Goal: Task Accomplishment & Management: Use online tool/utility

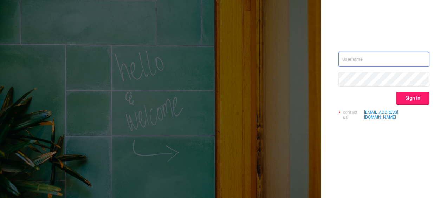
type input "[PERSON_NAME][EMAIL_ADDRESS][DOMAIN_NAME]"
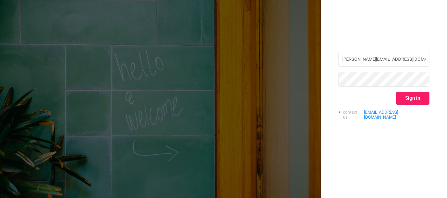
click at [417, 98] on button "Sign in" at bounding box center [412, 98] width 33 height 13
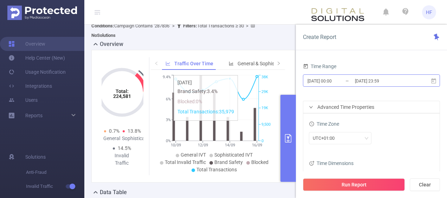
scroll to position [35, 0]
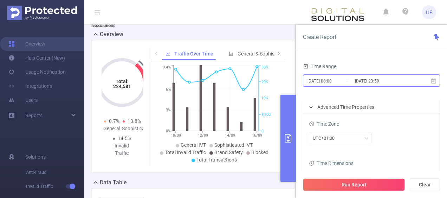
click at [397, 77] on input "[DATE] 23:59" at bounding box center [382, 80] width 57 height 9
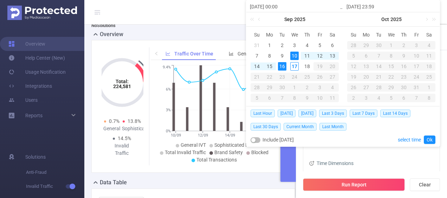
click at [284, 64] on div "16" at bounding box center [282, 66] width 8 height 8
click at [284, 66] on div "16" at bounding box center [282, 66] width 8 height 8
type input "[DATE] 00:00"
click at [430, 137] on link "Ok" at bounding box center [430, 140] width 12 height 8
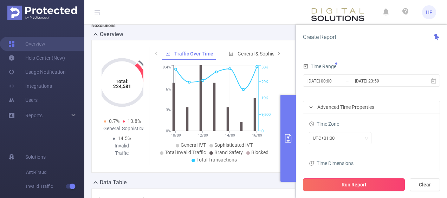
click at [367, 178] on button "Run Report" at bounding box center [354, 184] width 102 height 13
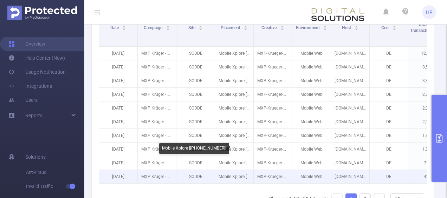
scroll to position [211, 0]
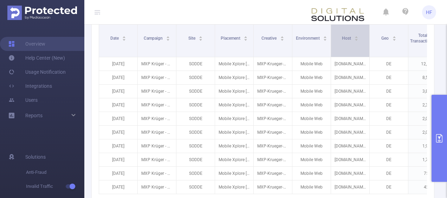
click at [355, 38] on icon "icon: caret-down" at bounding box center [356, 40] width 4 height 4
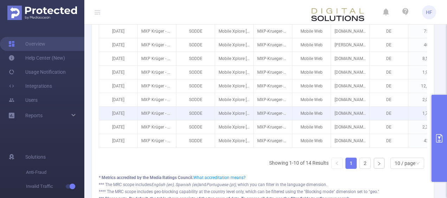
scroll to position [281, 0]
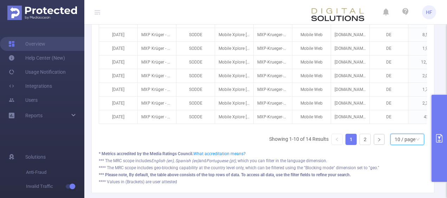
click at [397, 145] on div "10 / page" at bounding box center [404, 139] width 21 height 11
click at [398, 132] on li "50 / page" at bounding box center [402, 130] width 34 height 11
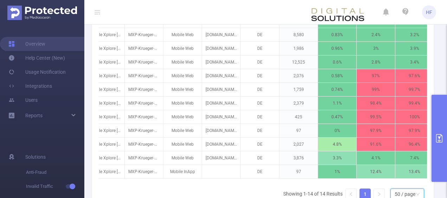
scroll to position [0, 133]
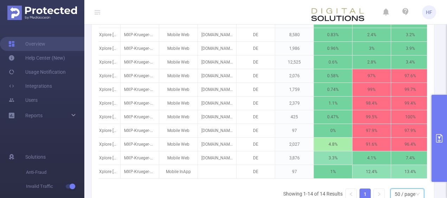
click at [440, 153] on button "primary" at bounding box center [438, 138] width 15 height 87
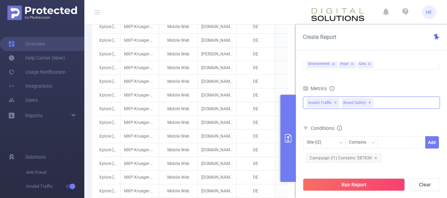
click at [369, 104] on span "Brand Safety ✕" at bounding box center [357, 102] width 31 height 9
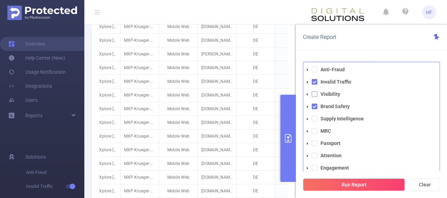
click at [316, 93] on span at bounding box center [315, 94] width 6 height 6
click at [316, 81] on span at bounding box center [315, 82] width 6 height 6
click at [315, 104] on span at bounding box center [315, 107] width 6 height 6
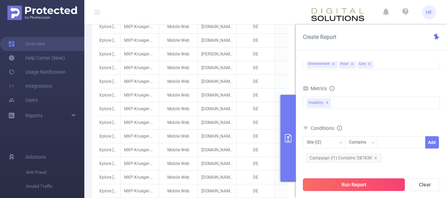
click at [342, 184] on button "Run Report" at bounding box center [354, 184] width 102 height 13
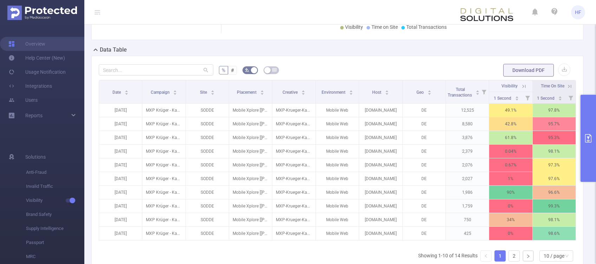
scroll to position [0, 1]
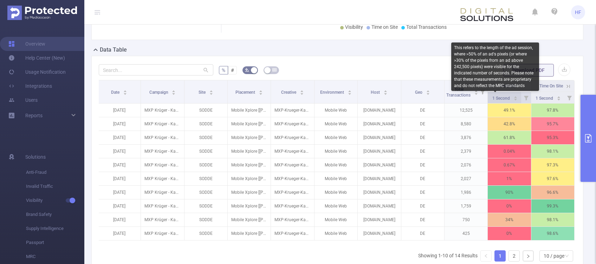
click at [446, 98] on span "1 Second" at bounding box center [501, 98] width 19 height 5
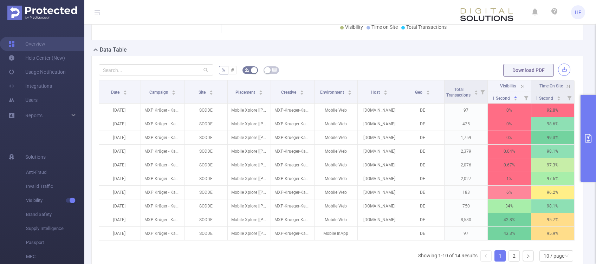
click at [446, 70] on button "button" at bounding box center [564, 70] width 12 height 12
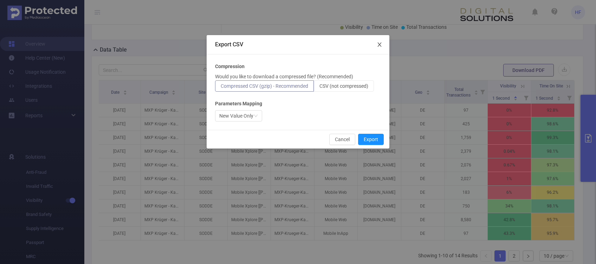
click at [382, 42] on span "Close" at bounding box center [379, 45] width 20 height 20
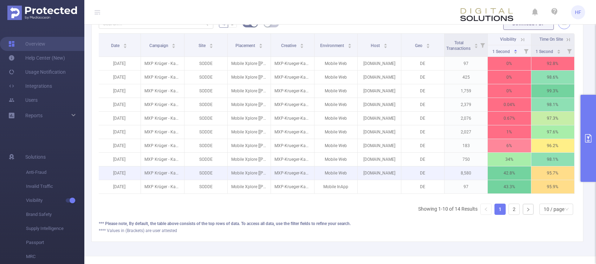
scroll to position [149, 0]
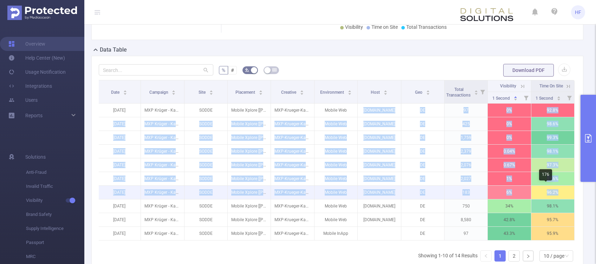
drag, startPoint x: 357, startPoint y: 110, endPoint x: 557, endPoint y: 192, distance: 216.1
click at [446, 192] on tbody "[DATE] MXP [PERSON_NAME] [PERSON_NAME] und Tafelschokolade Brand Image Q3 2025 …" at bounding box center [336, 172] width 477 height 137
copy tbody "loremipsum.do SI 23 7% 30.7% 7706-31-79 AME Consec - Adip Elitse doe Temporinci…"
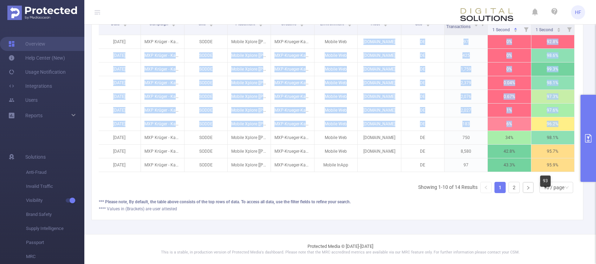
scroll to position [223, 0]
click at [446, 188] on div "10 / page" at bounding box center [553, 187] width 21 height 11
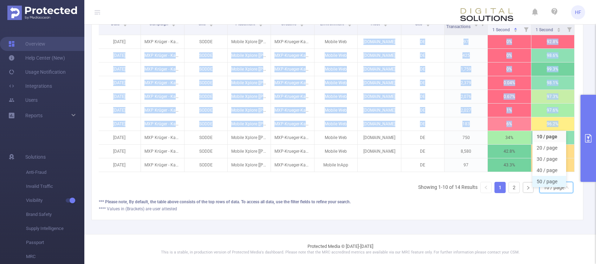
click at [446, 176] on li "50 / page" at bounding box center [549, 181] width 34 height 11
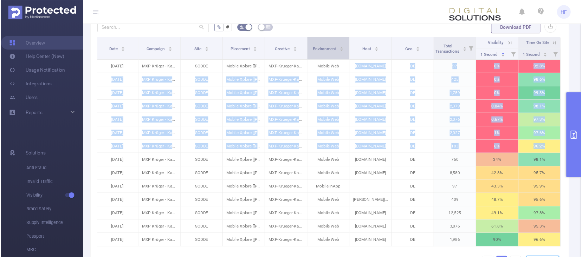
scroll to position [177, 0]
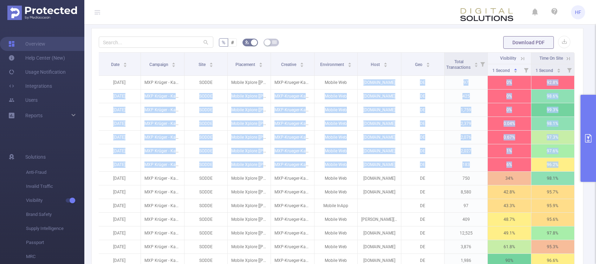
drag, startPoint x: 365, startPoint y: 62, endPoint x: 412, endPoint y: 29, distance: 57.5
click at [412, 29] on div "% # Download PDF Date Campaign Site Placement Creative Environment Host Geo Tot…" at bounding box center [337, 172] width 492 height 288
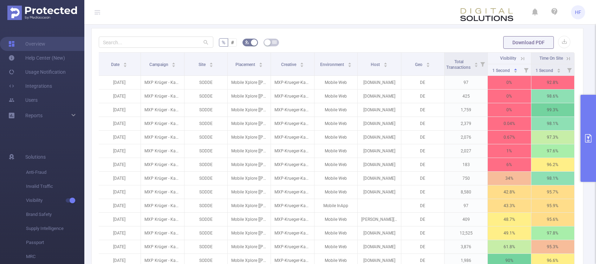
click at [382, 32] on div "% # Download PDF Date Campaign Site Placement Creative Environment Host Geo Tot…" at bounding box center [337, 172] width 492 height 288
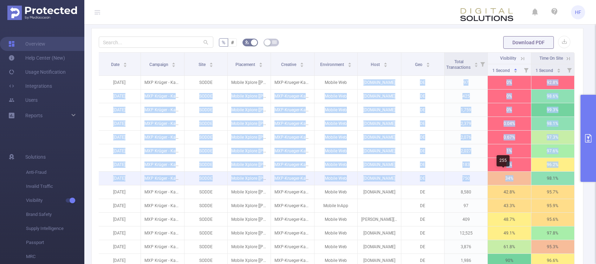
drag, startPoint x: 360, startPoint y: 81, endPoint x: 514, endPoint y: 182, distance: 184.2
click at [446, 182] on tbody "[DATE] MXP [PERSON_NAME] [PERSON_NAME] und Tafelschokolade Brand Image Q3 2025 …" at bounding box center [336, 172] width 477 height 192
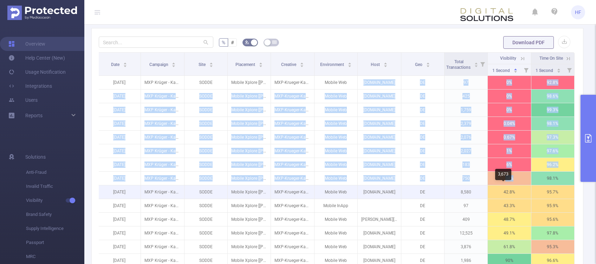
copy tbody "loremipsum.do SI 23 7% 30.7% 7706-31-79 AME Consec - Adip Elitse doe Temporinci…"
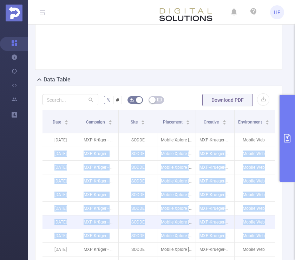
scroll to position [268, 0]
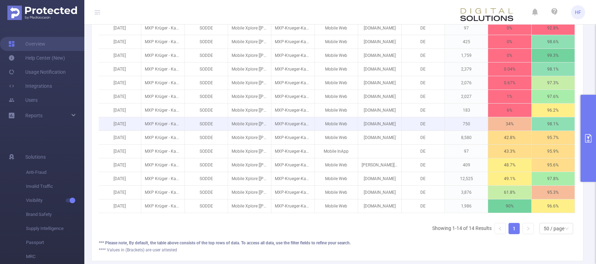
scroll to position [184, 0]
